Goal: Task Accomplishment & Management: Use online tool/utility

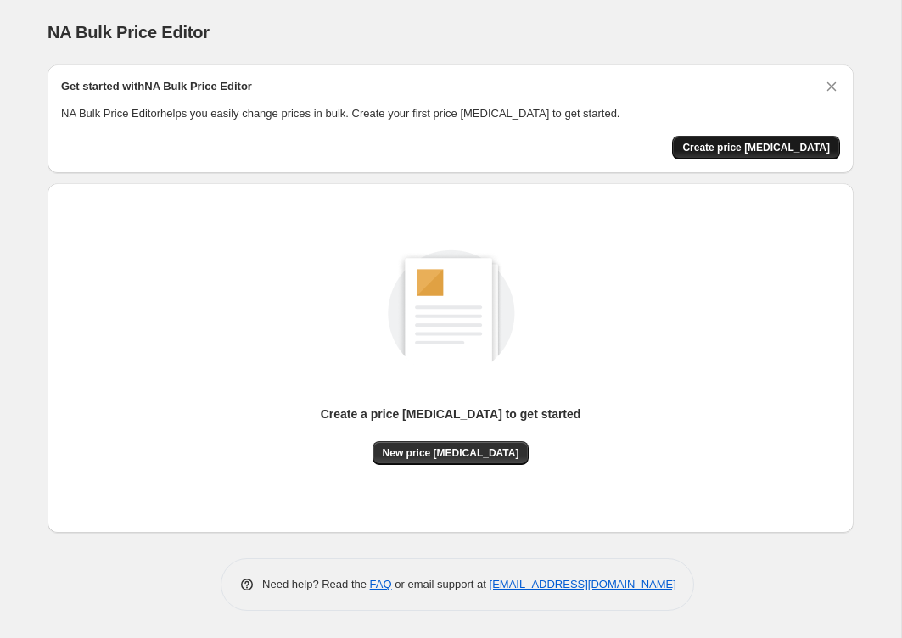
click at [773, 145] on span "Create price [MEDICAL_DATA]" at bounding box center [756, 148] width 148 height 14
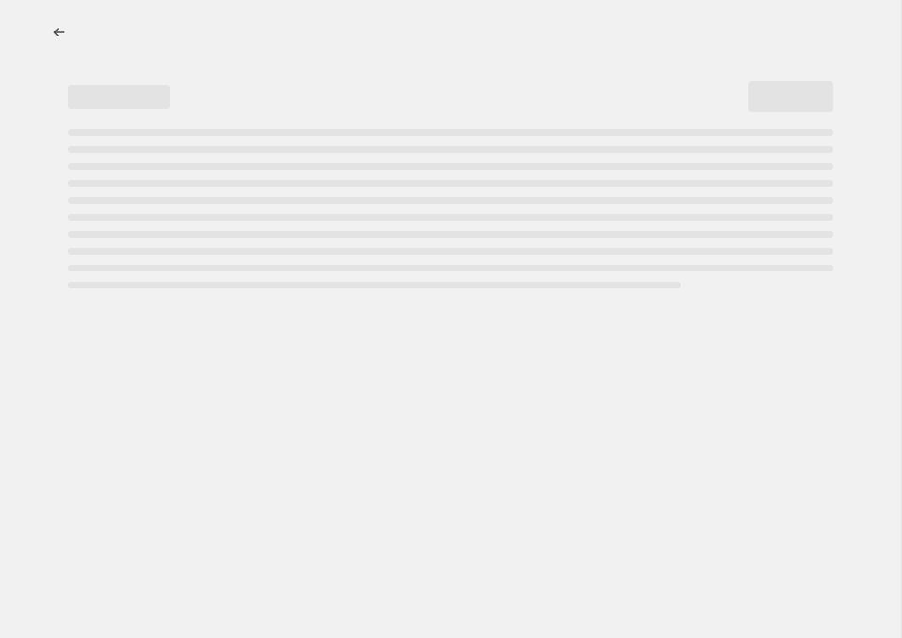
select select "percentage"
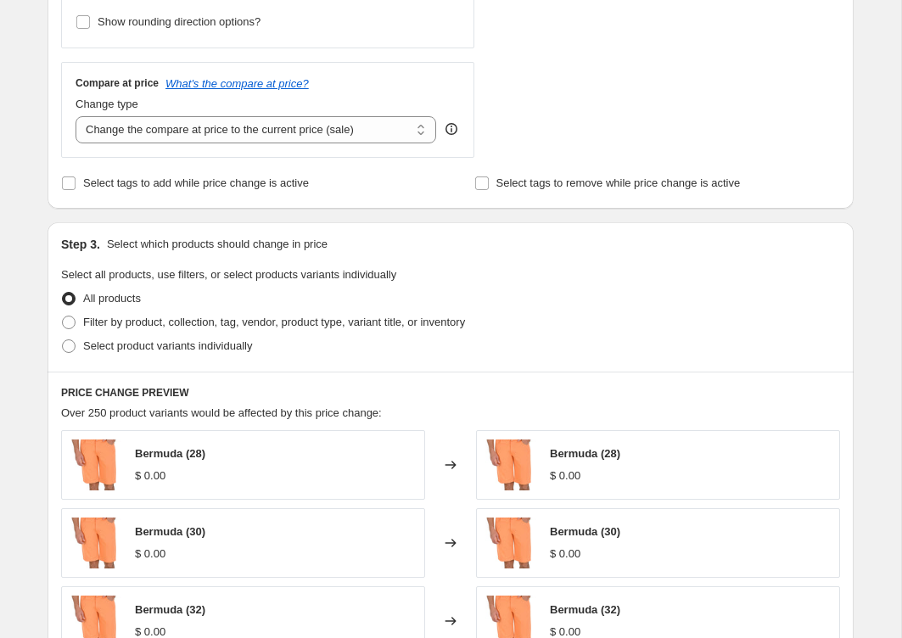
scroll to position [571, 0]
click at [357, 316] on span "Filter by product, collection, tag, vendor, product type, variant title, or inv…" at bounding box center [274, 321] width 382 height 13
click at [63, 316] on input "Filter by product, collection, tag, vendor, product type, variant title, or inv…" at bounding box center [62, 315] width 1 height 1
radio input "true"
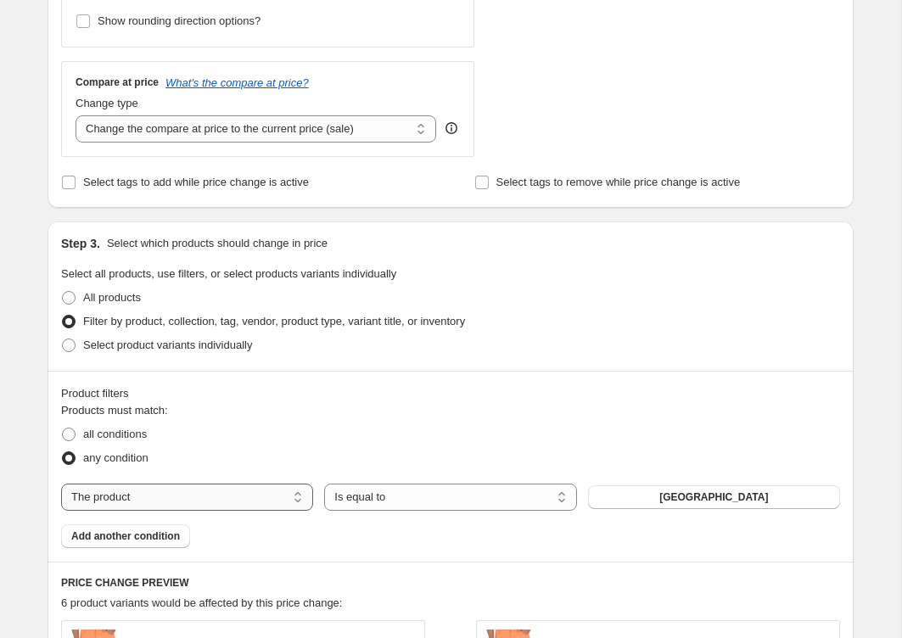
click at [251, 491] on select "The product The product's collection The product's tag The product's vendor The…" at bounding box center [187, 497] width 252 height 27
select select "collection"
click at [660, 497] on button "Bermudas" at bounding box center [714, 498] width 252 height 24
click at [163, 536] on span "Add another condition" at bounding box center [125, 537] width 109 height 14
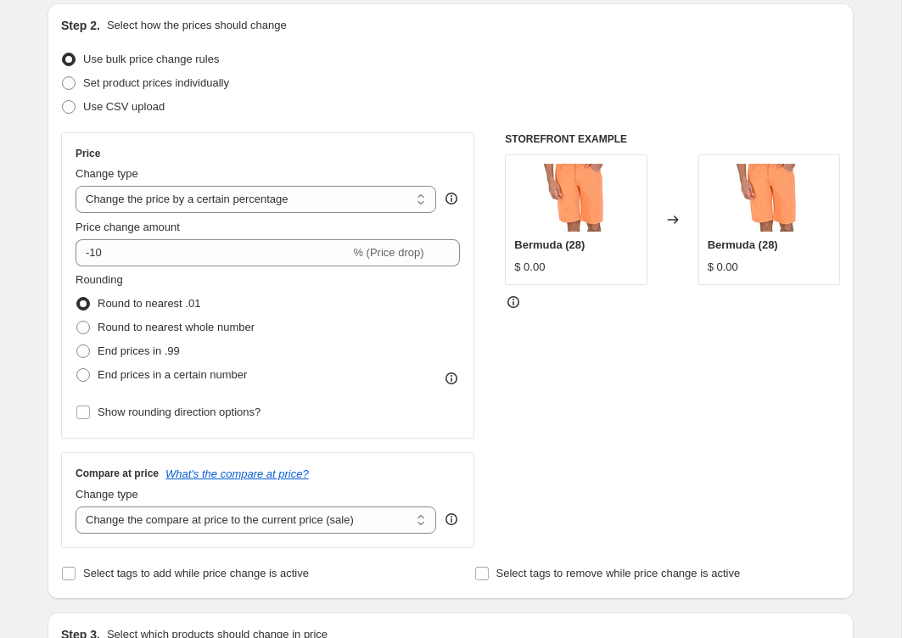
scroll to position [0, 0]
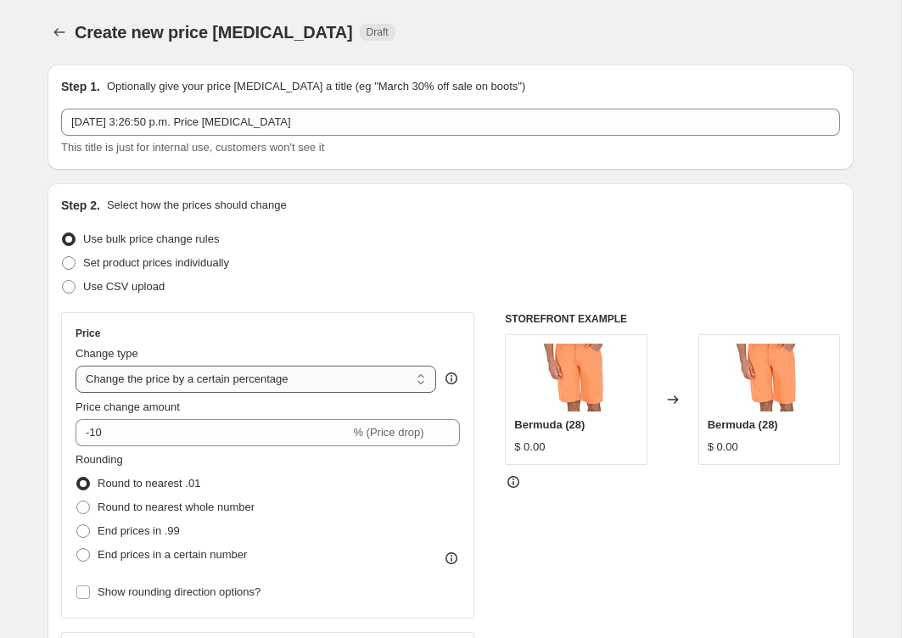
click at [199, 377] on select "Change the price to a certain amount Change the price by a certain amount Chang…" at bounding box center [256, 379] width 361 height 27
select select "to"
click at [76, 366] on select "Change the price to a certain amount Change the price by a certain amount Chang…" at bounding box center [256, 379] width 361 height 27
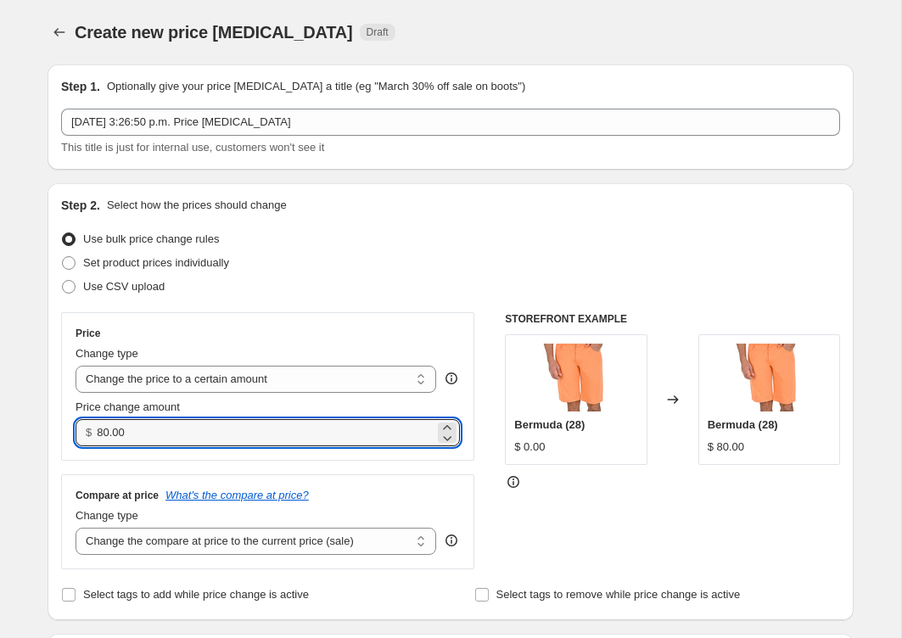
drag, startPoint x: 155, startPoint y: 435, endPoint x: 36, endPoint y: 431, distance: 118.9
type input "699.00"
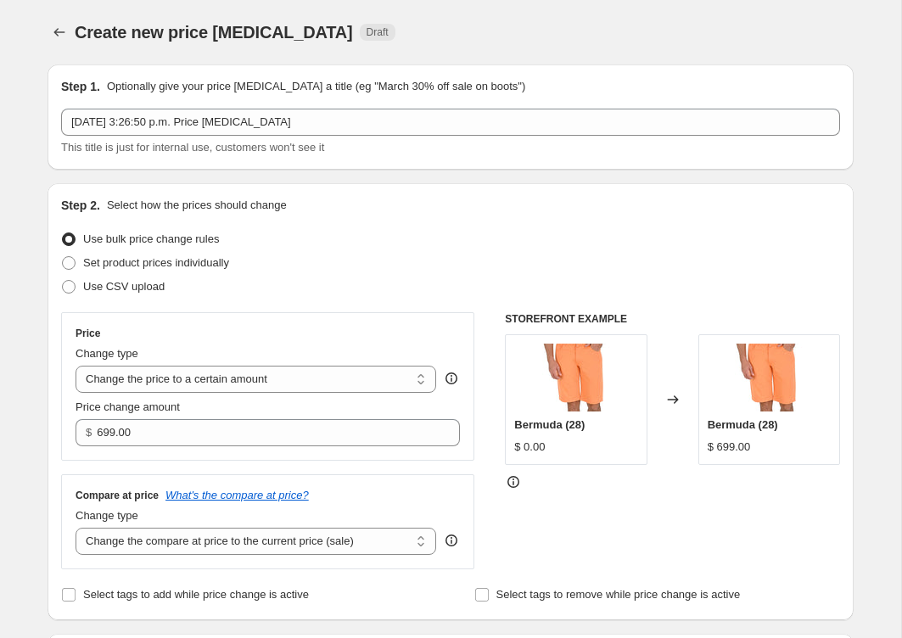
click at [317, 322] on div "Price Change type Change the price to a certain amount Change the price by a ce…" at bounding box center [267, 386] width 413 height 149
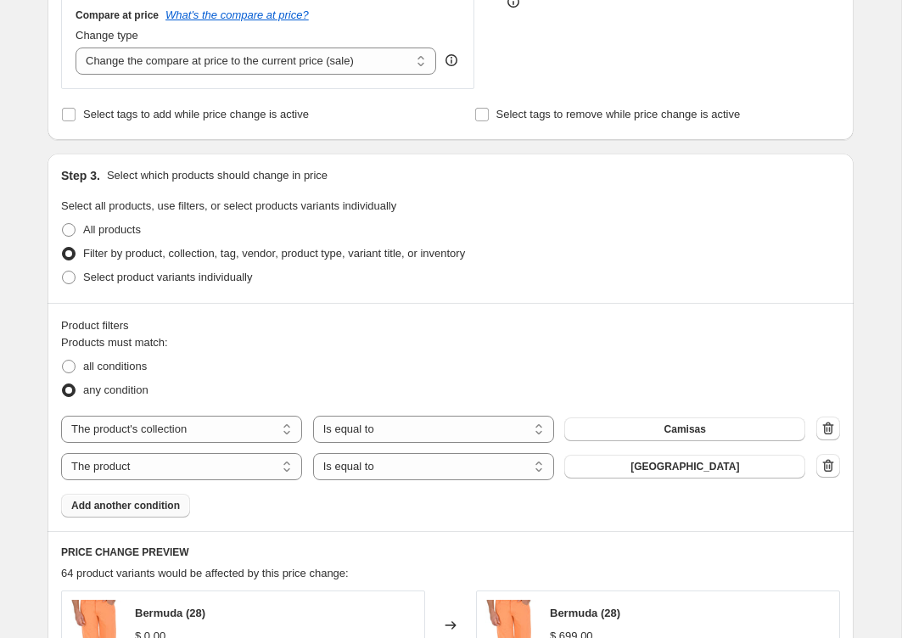
scroll to position [487, 0]
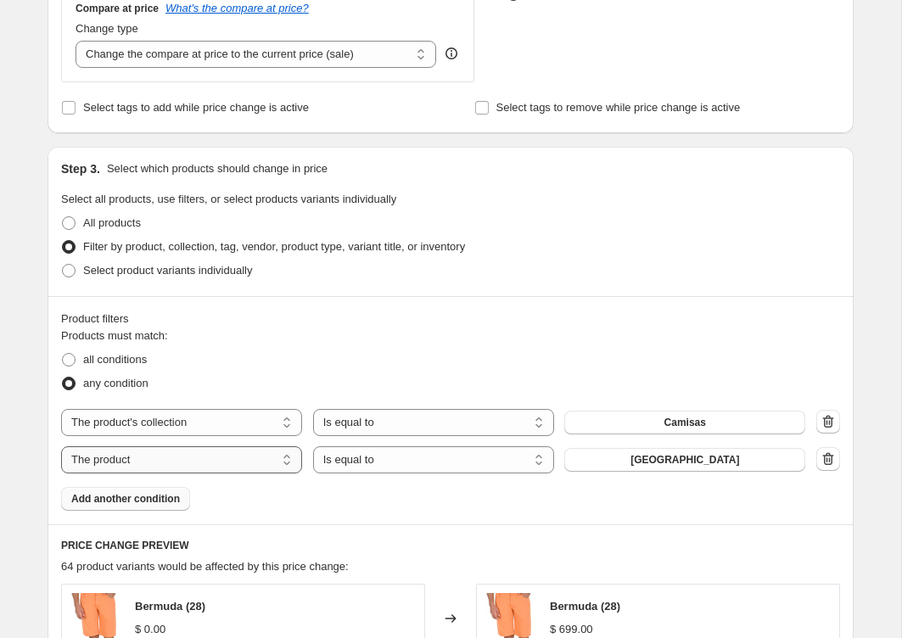
click at [231, 457] on select "The product The product's collection The product's tag The product's vendor The…" at bounding box center [181, 459] width 241 height 27
select select "collection"
click at [663, 454] on span "Bermudas" at bounding box center [685, 460] width 50 height 14
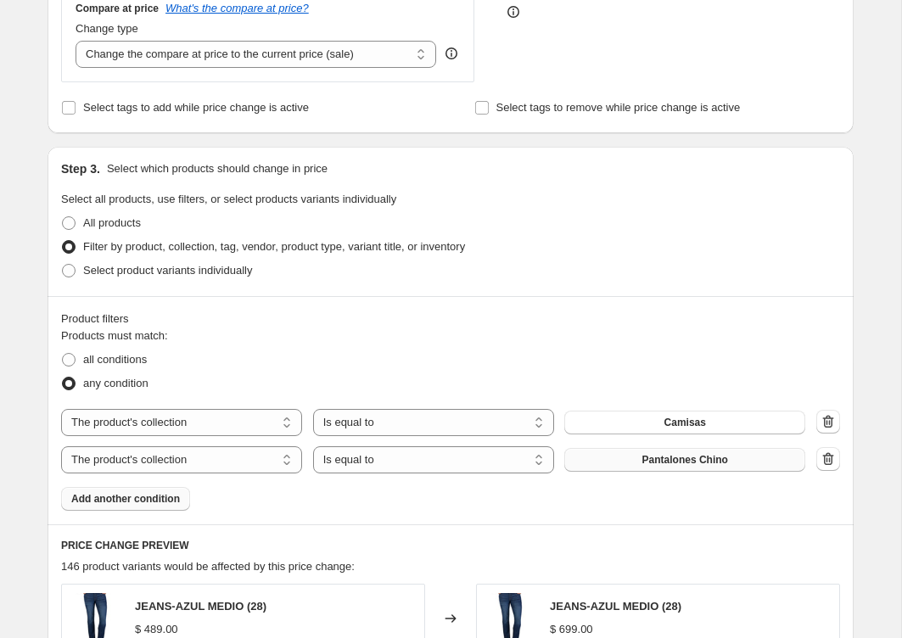
click at [160, 492] on span "Add another condition" at bounding box center [125, 499] width 109 height 14
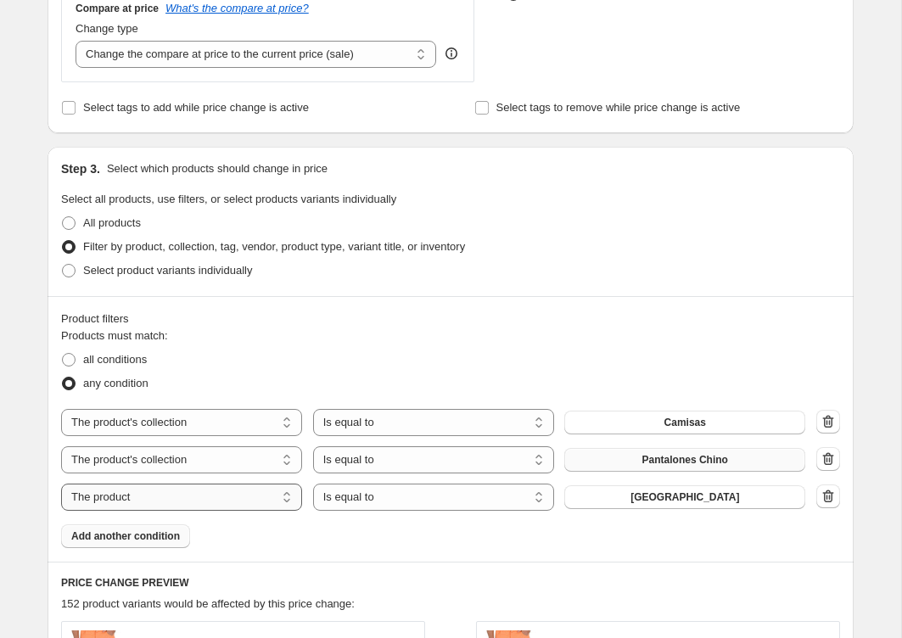
click at [254, 494] on select "The product The product's collection The product's tag The product's vendor The…" at bounding box center [181, 497] width 241 height 27
select select "collection"
click at [682, 496] on span "Bermudas" at bounding box center [685, 498] width 50 height 14
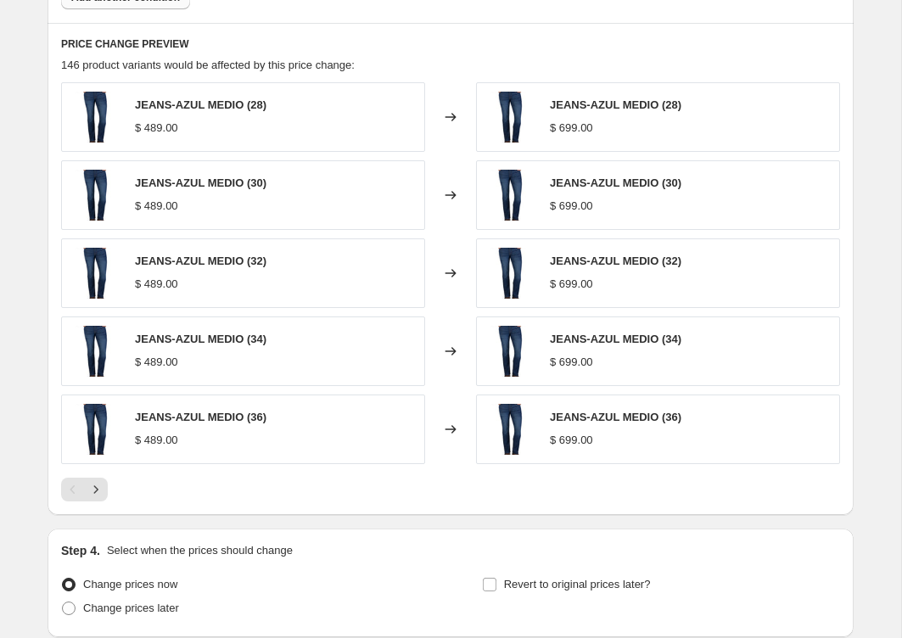
scroll to position [1160, 0]
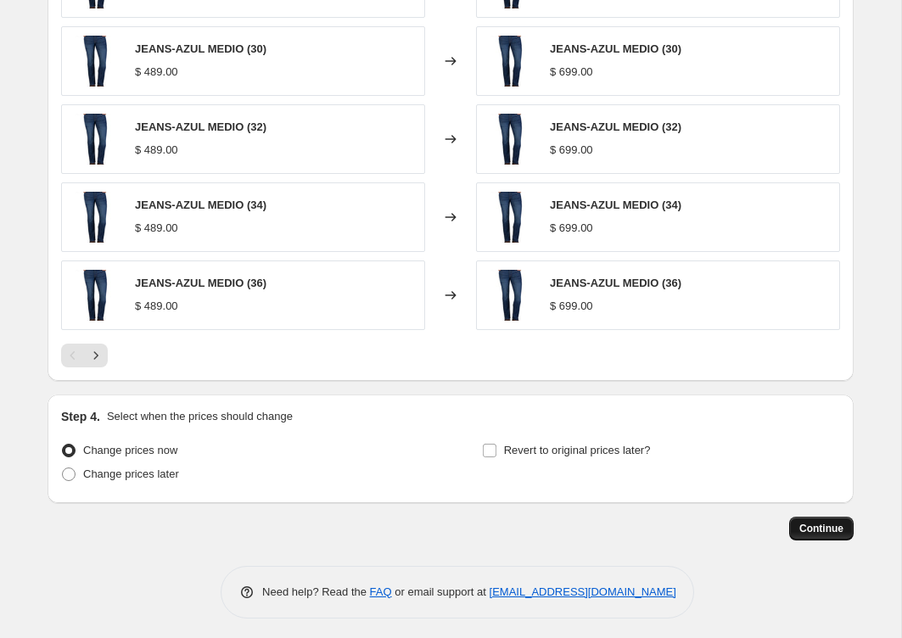
click at [814, 532] on button "Continue" at bounding box center [821, 529] width 65 height 24
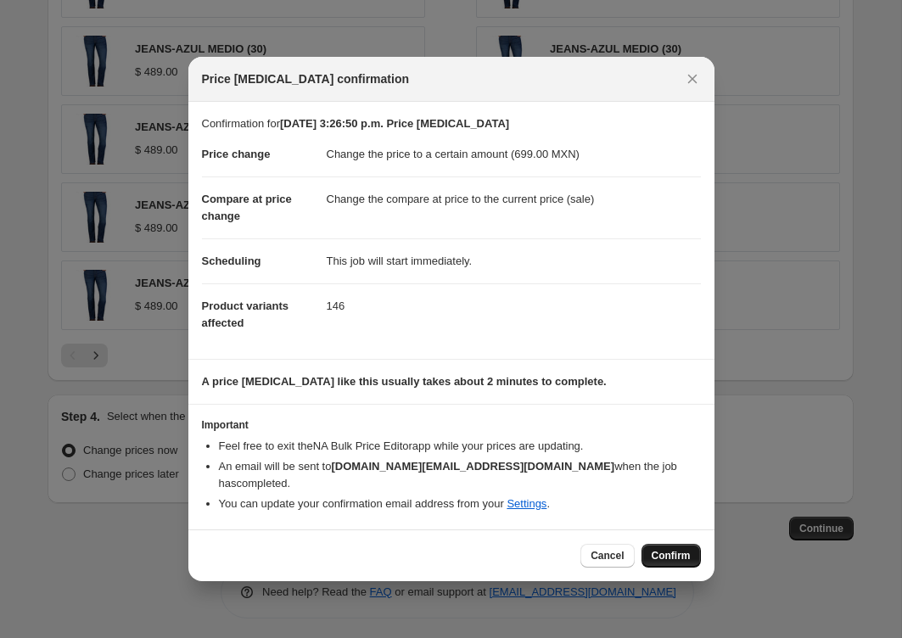
click at [656, 549] on span "Confirm" at bounding box center [671, 556] width 39 height 14
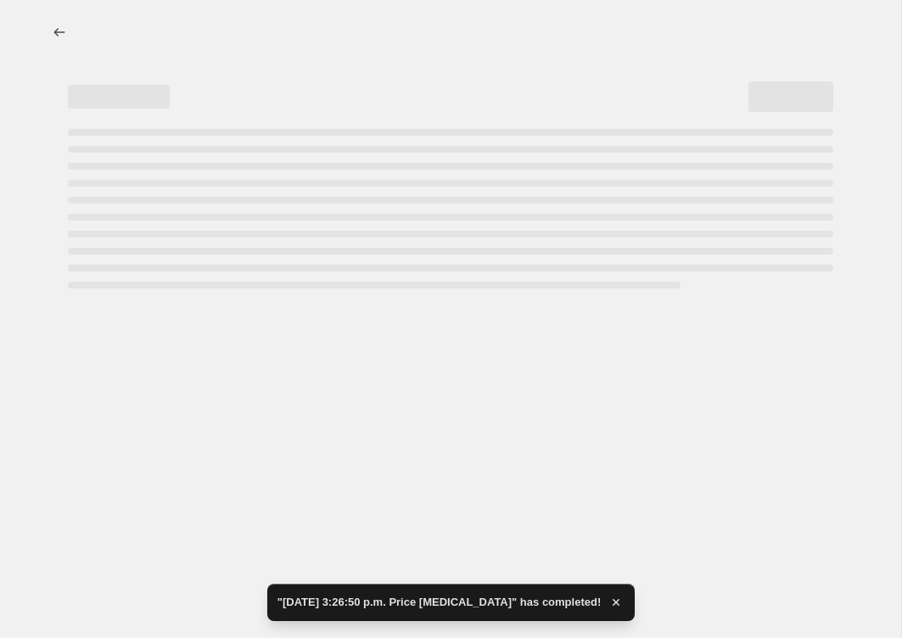
select select "collection"
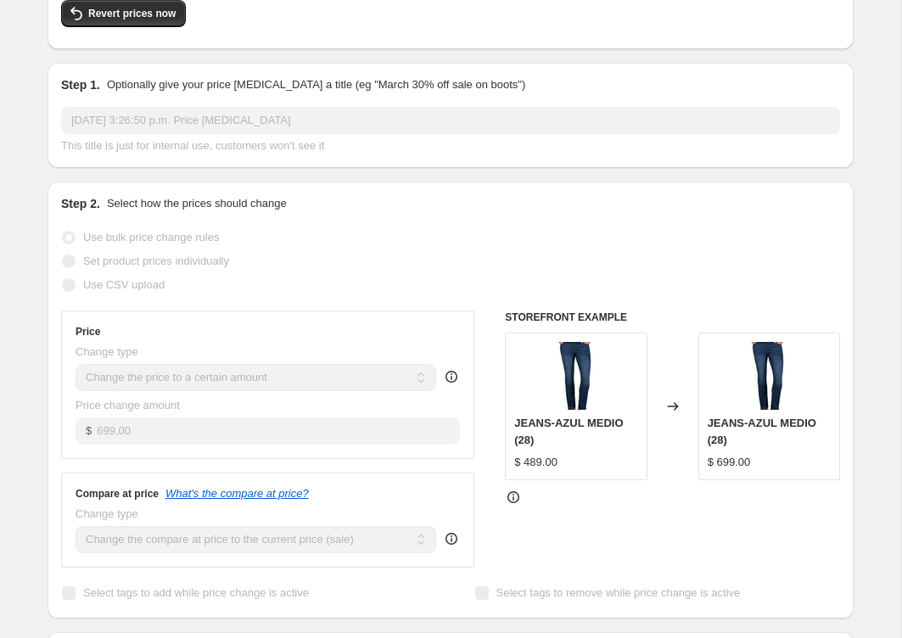
scroll to position [151, 0]
